Goal: Task Accomplishment & Management: Manage account settings

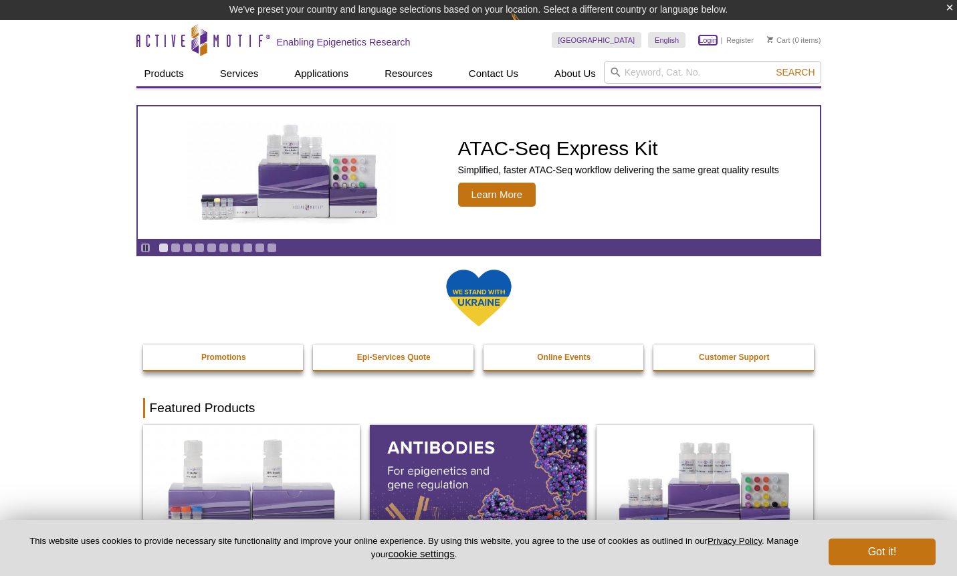
click at [702, 41] on link "Login" at bounding box center [708, 39] width 18 height 9
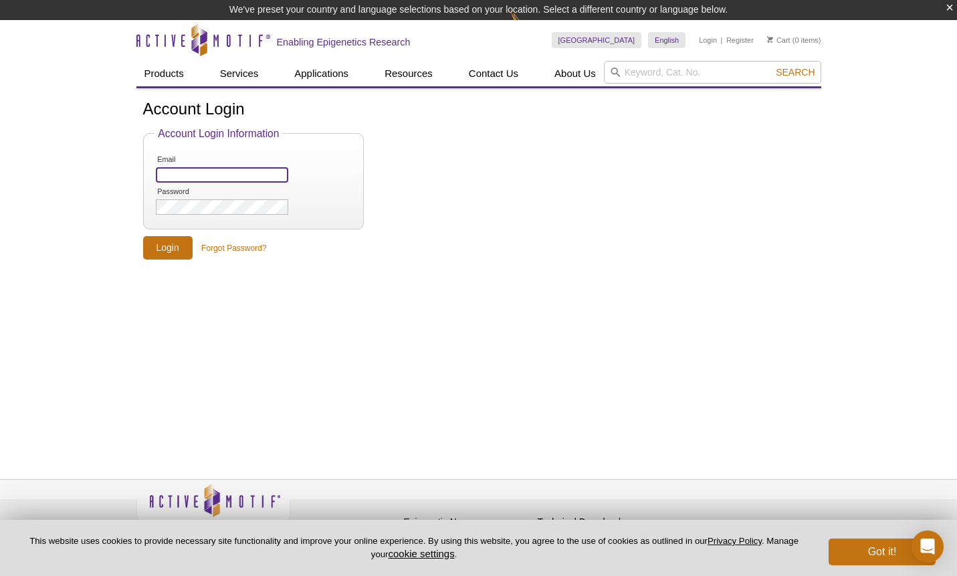
click at [276, 168] on input "Email" at bounding box center [222, 174] width 132 height 15
type input "[EMAIL_ADDRESS][PERSON_NAME][PERSON_NAME][DOMAIN_NAME]"
click at [180, 250] on input "Login" at bounding box center [168, 247] width 50 height 23
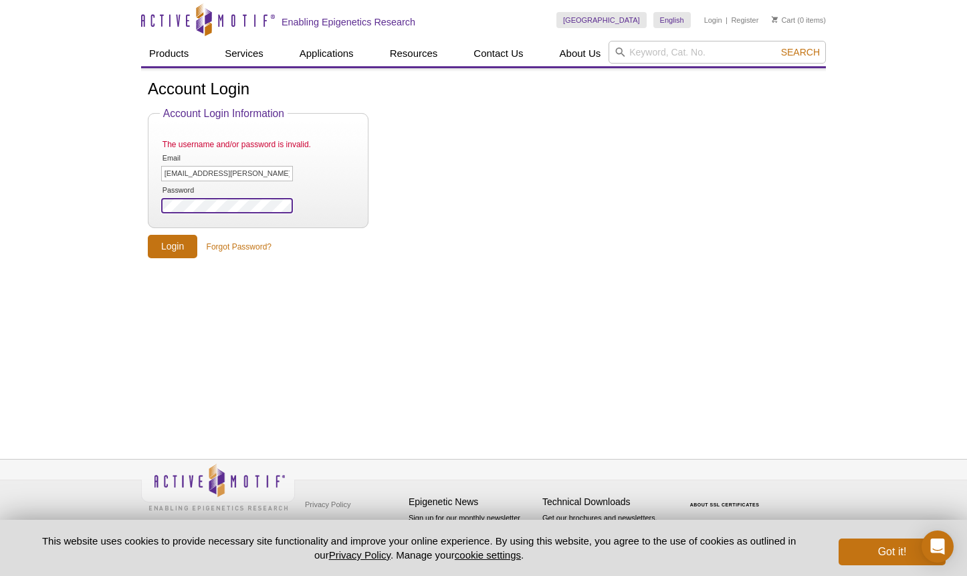
click at [148, 235] on input "Login" at bounding box center [173, 246] width 50 height 23
click at [185, 245] on input "Login" at bounding box center [173, 246] width 50 height 23
click at [262, 249] on link "Forgot Password?" at bounding box center [239, 247] width 65 height 12
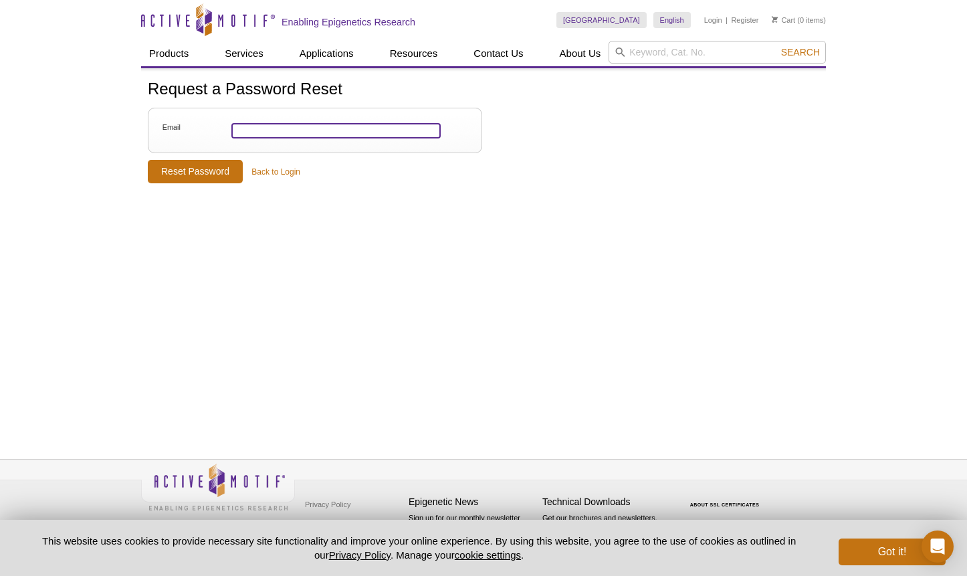
click at [244, 126] on input "Email" at bounding box center [335, 130] width 209 height 15
type input "[EMAIL_ADDRESS][PERSON_NAME][PERSON_NAME][DOMAIN_NAME]"
click at [148, 160] on input "Reset Password" at bounding box center [195, 171] width 95 height 23
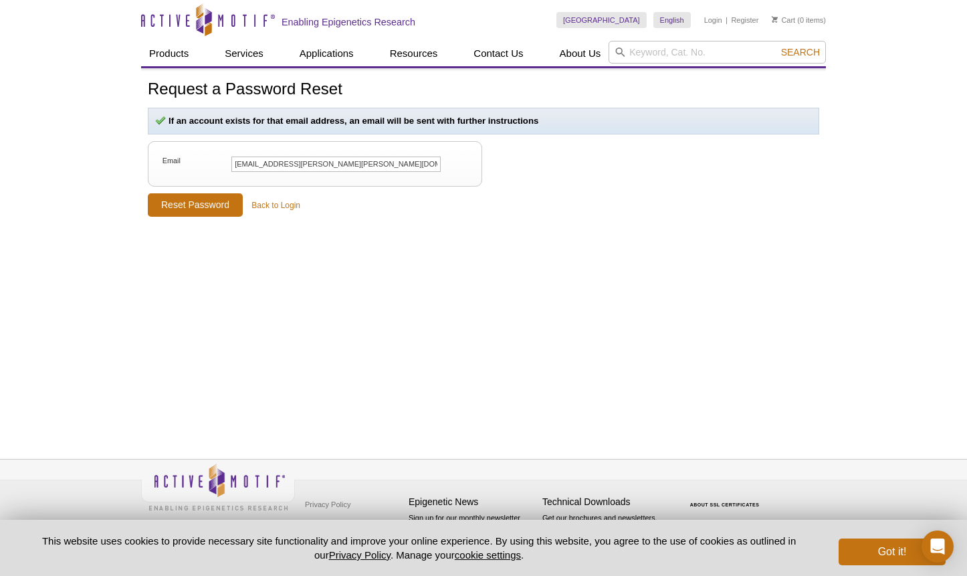
drag, startPoint x: 239, startPoint y: 360, endPoint x: 708, endPoint y: 3, distance: 589.5
click at [256, 359] on div "Request a Password Reset If an account exists for that email address, an email …" at bounding box center [483, 248] width 685 height 361
click at [536, 250] on div "Request a Password Reset If an account exists for that email address, an email …" at bounding box center [483, 248] width 685 height 361
click at [264, 201] on link "Back to Login" at bounding box center [276, 205] width 49 height 12
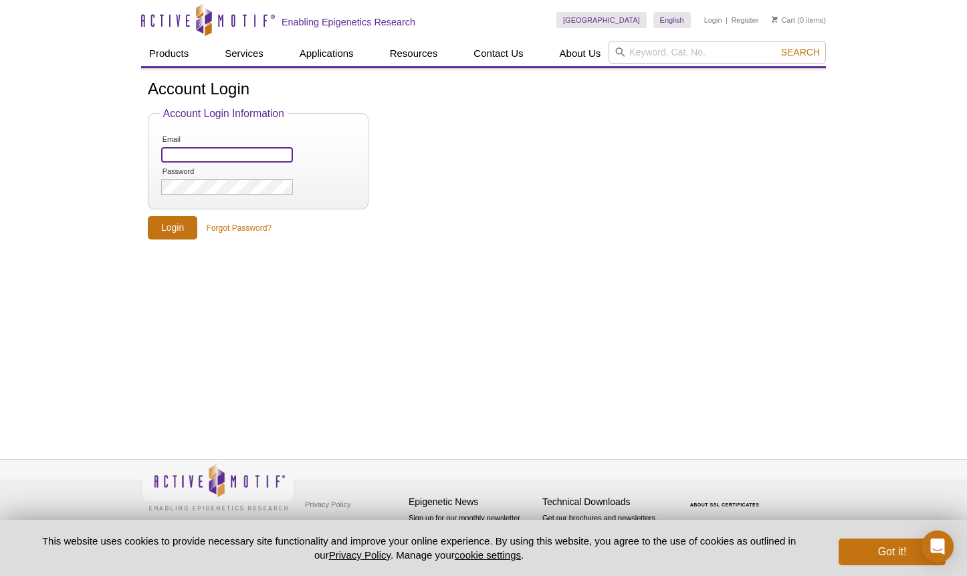
click at [257, 162] on input "Email" at bounding box center [227, 154] width 132 height 15
type input "[EMAIL_ADDRESS][PERSON_NAME][PERSON_NAME][DOMAIN_NAME]"
click at [94, 181] on div "Active Motif Logo Enabling Epigenetics Research 0 Search Skip to content Active…" at bounding box center [483, 288] width 967 height 576
click at [148, 216] on input "Login" at bounding box center [173, 227] width 50 height 23
click at [146, 225] on div "Account Login Account Login Information Email nakagawa.rachel@gene.com Password…" at bounding box center [483, 159] width 685 height 159
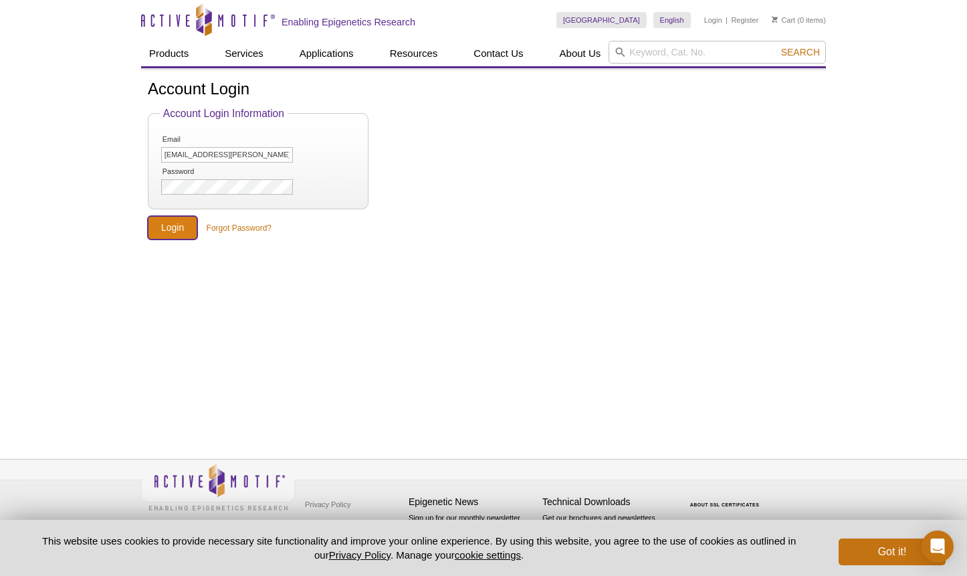
click at [152, 227] on input "Login" at bounding box center [173, 227] width 50 height 23
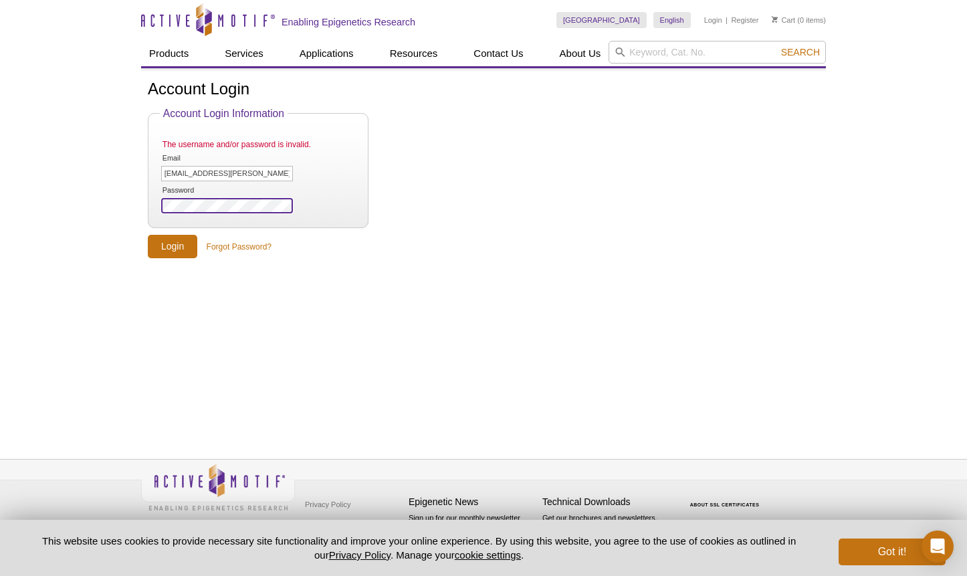
click at [148, 235] on input "Login" at bounding box center [173, 246] width 50 height 23
click at [719, 18] on link "Login" at bounding box center [713, 19] width 18 height 9
